Goal: Transaction & Acquisition: Purchase product/service

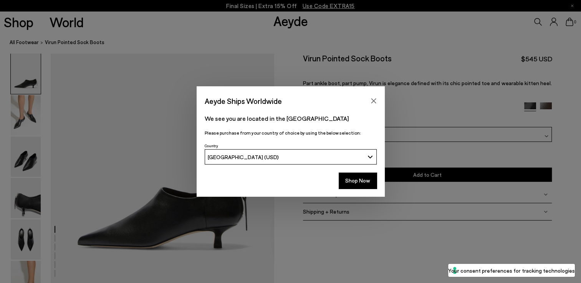
click at [370, 159] on button "[GEOGRAPHIC_DATA] (USD)" at bounding box center [291, 156] width 172 height 15
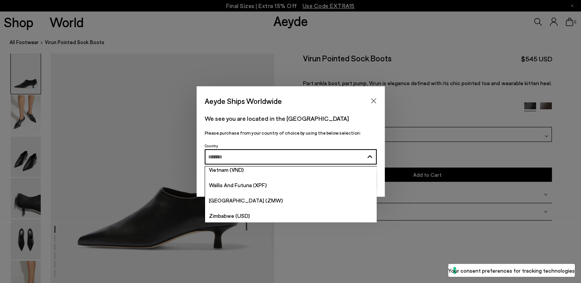
scroll to position [3106, 0]
click at [368, 157] on button "[GEOGRAPHIC_DATA] (USD)" at bounding box center [291, 156] width 172 height 15
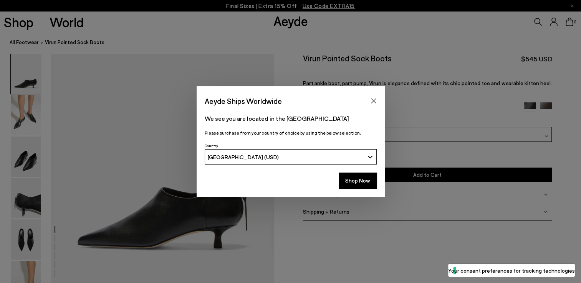
click at [368, 154] on button "[GEOGRAPHIC_DATA] (USD)" at bounding box center [291, 156] width 172 height 15
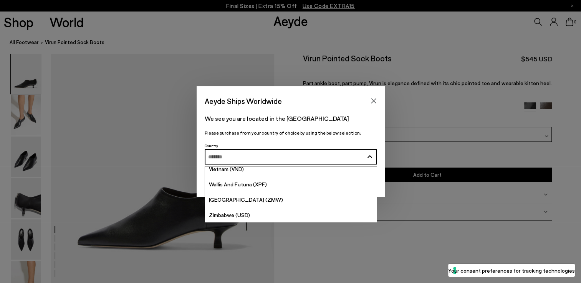
click at [371, 155] on button "[GEOGRAPHIC_DATA] (USD)" at bounding box center [291, 156] width 172 height 15
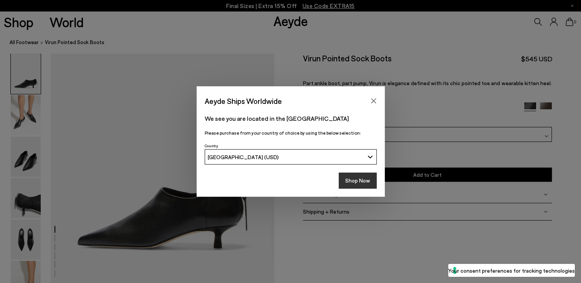
click at [364, 179] on button "Shop Now" at bounding box center [358, 181] width 38 height 16
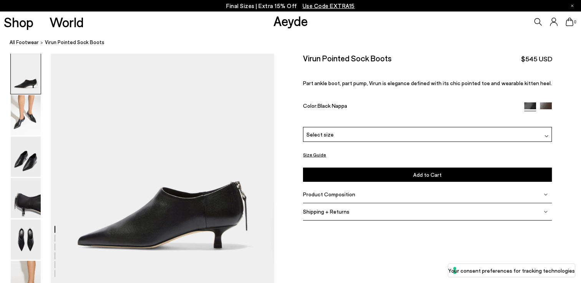
click at [276, 70] on div "Size Guide Shoes Belt Our shoes come in European sizing. The easiest way to mea…" at bounding box center [427, 141] width 307 height 176
